Goal: Information Seeking & Learning: Learn about a topic

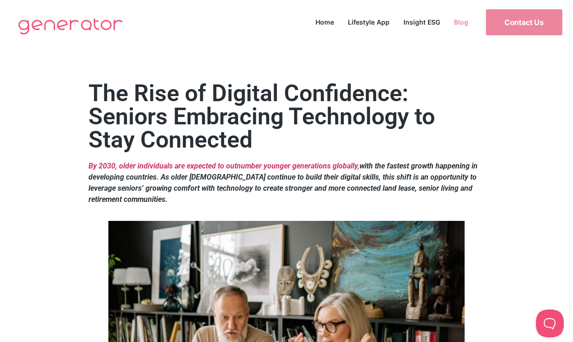
click at [455, 22] on link "Blog" at bounding box center [461, 22] width 28 height 13
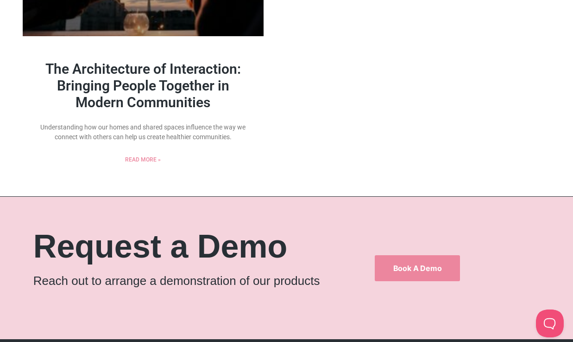
scroll to position [1068, 0]
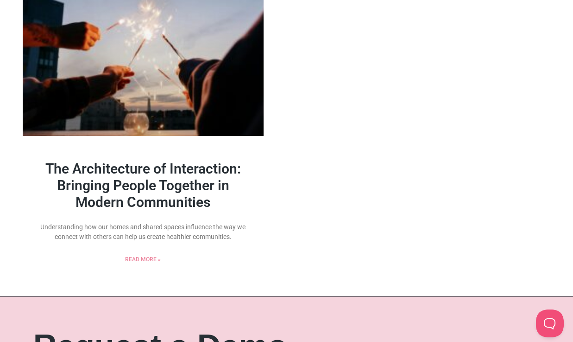
click at [156, 173] on link "The Architecture of Interaction: Bringing People Together in Modern Communities" at bounding box center [143, 185] width 196 height 50
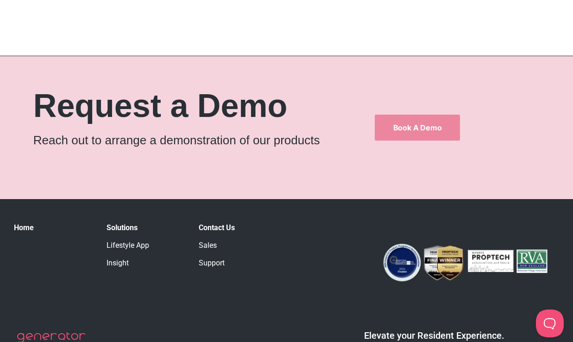
scroll to position [3335, 0]
